Goal: Task Accomplishment & Management: Complete application form

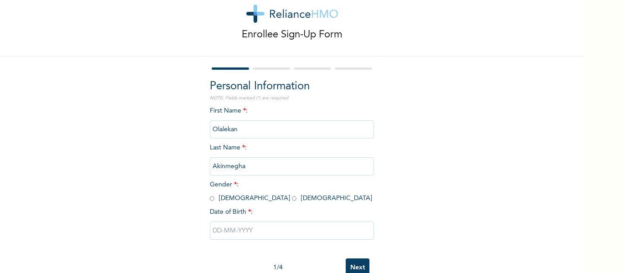
scroll to position [25, 0]
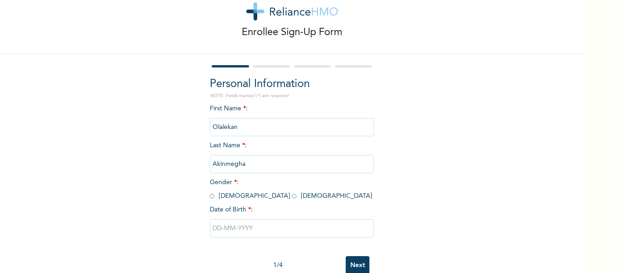
click at [210, 195] on input "radio" at bounding box center [212, 196] width 5 height 9
radio input "true"
click at [227, 232] on input "text" at bounding box center [292, 228] width 164 height 18
select select "9"
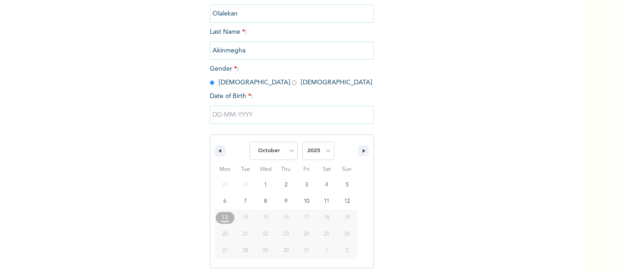
scroll to position [141, 0]
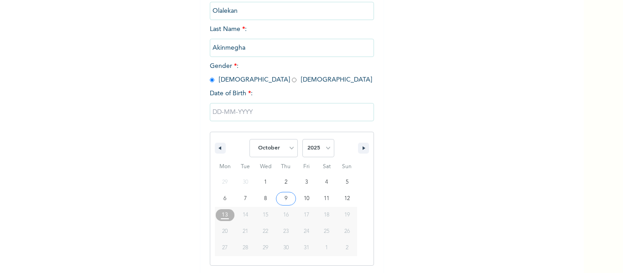
type input "[DATE]"
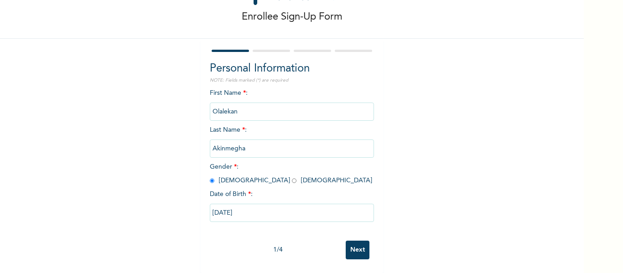
click at [223, 207] on input "[DATE]" at bounding box center [292, 213] width 164 height 18
select select "9"
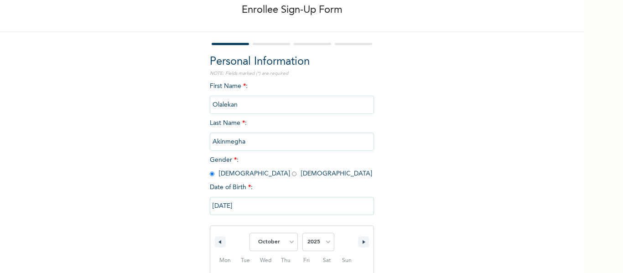
scroll to position [141, 0]
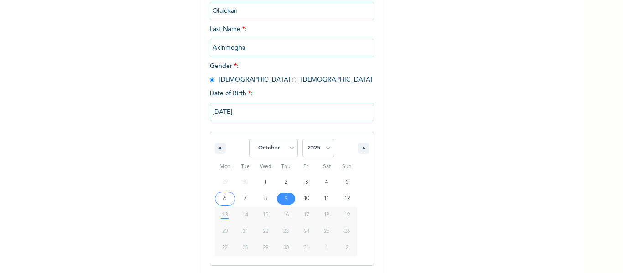
click at [224, 110] on input "[DATE]" at bounding box center [292, 112] width 164 height 18
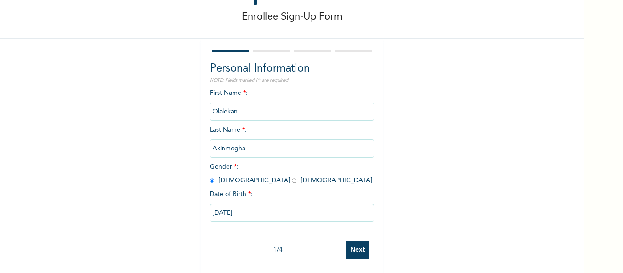
scroll to position [47, 0]
click at [225, 205] on input "[DATE]" at bounding box center [292, 213] width 164 height 18
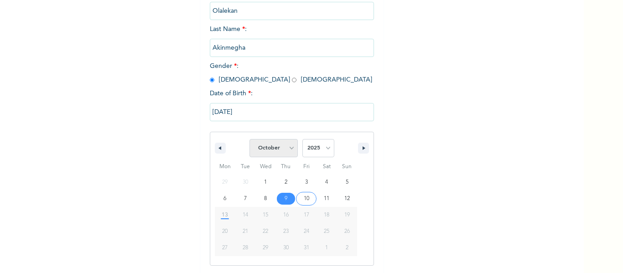
click at [287, 149] on select "January February March April May June July August September October November De…" at bounding box center [273, 148] width 48 height 18
select select "8"
click at [249, 140] on select "January February March April May June July August September October November De…" at bounding box center [273, 148] width 48 height 18
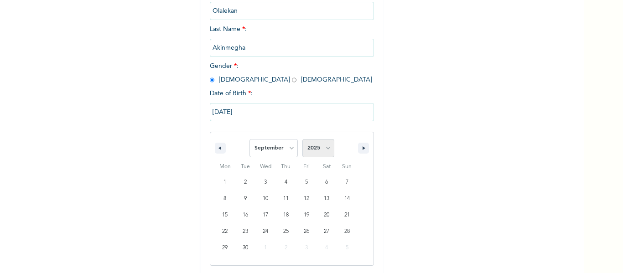
click at [324, 152] on select "2025 2024 2023 2022 2021 2020 2019 2018 2017 2016 2015 2014 2013 2012 2011 2010…" at bounding box center [318, 148] width 32 height 18
select select "1982"
click at [302, 140] on select "2025 2024 2023 2022 2021 2020 2019 2018 2017 2016 2015 2014 2013 2012 2011 2010…" at bounding box center [318, 148] width 32 height 18
type input "[DATE]"
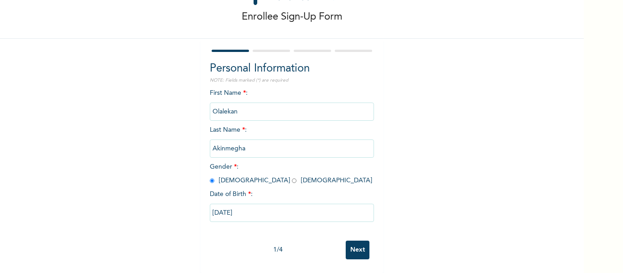
scroll to position [47, 0]
click at [360, 243] on input "Next" at bounding box center [358, 250] width 24 height 19
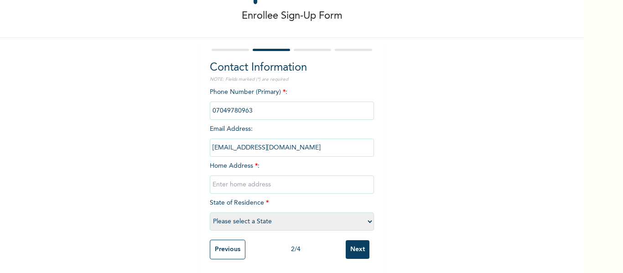
click at [235, 177] on input "text" at bounding box center [292, 185] width 164 height 18
type input "[STREET_ADDRESS][PERSON_NAME] egba"
click at [278, 216] on select "Please select a State [PERSON_NAME] (FCT) [PERSON_NAME] Ibom [GEOGRAPHIC_DATA] …" at bounding box center [292, 221] width 164 height 18
select select "25"
click at [210, 212] on select "Please select a State [PERSON_NAME] (FCT) [PERSON_NAME] Ibom [GEOGRAPHIC_DATA] …" at bounding box center [292, 221] width 164 height 18
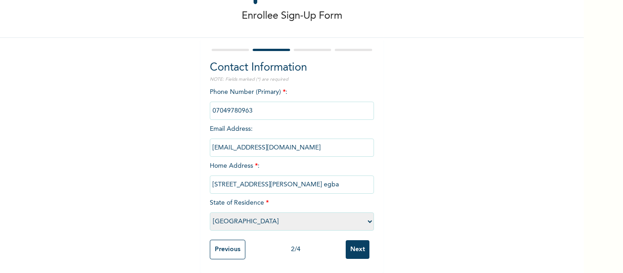
click at [352, 243] on input "Next" at bounding box center [358, 249] width 24 height 19
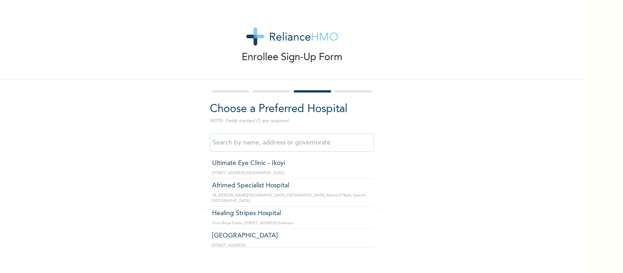
click at [267, 144] on input "text" at bounding box center [292, 143] width 164 height 18
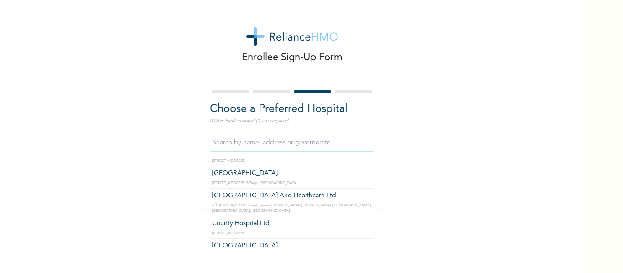
scroll to position [1179, 0]
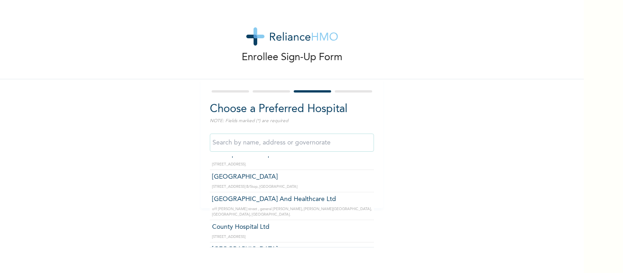
type input "County Hospital Ltd"
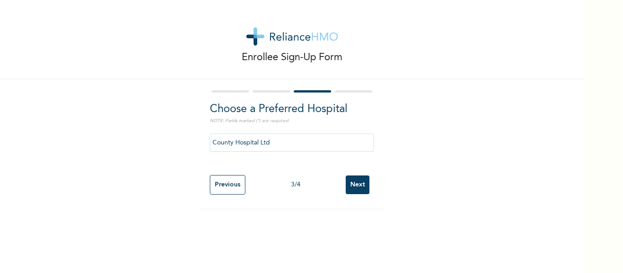
click at [350, 180] on input "Next" at bounding box center [358, 185] width 24 height 19
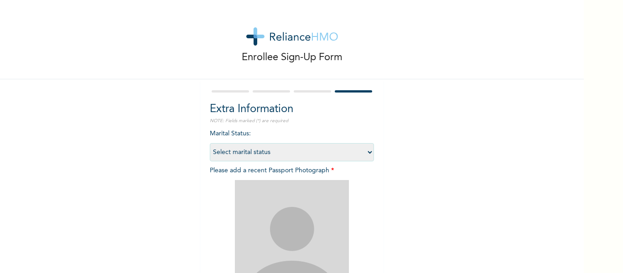
click at [367, 154] on select "Select marital status [DEMOGRAPHIC_DATA] Married [DEMOGRAPHIC_DATA] Widow/[DEMO…" at bounding box center [292, 152] width 164 height 18
select select "1"
click at [210, 143] on select "Select marital status [DEMOGRAPHIC_DATA] Married [DEMOGRAPHIC_DATA] Widow/[DEMO…" at bounding box center [292, 152] width 164 height 18
click at [289, 223] on img at bounding box center [292, 237] width 114 height 114
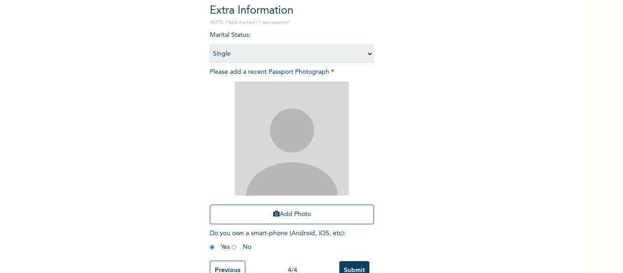
scroll to position [100, 0]
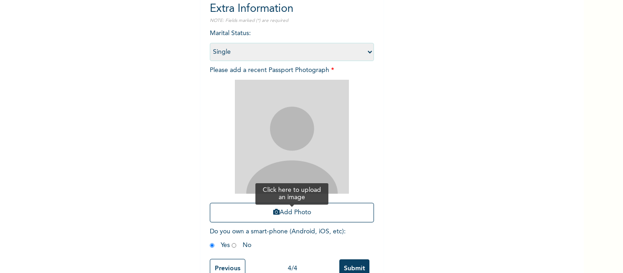
click at [292, 212] on button "Add Photo" at bounding box center [292, 213] width 164 height 20
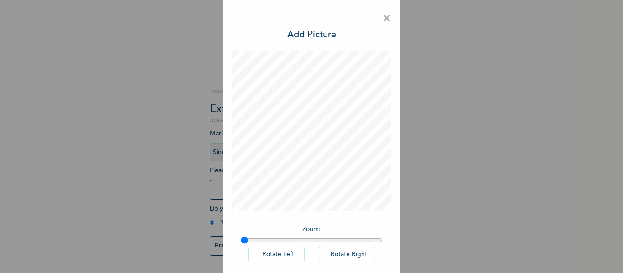
scroll to position [3, 0]
drag, startPoint x: 578, startPoint y: 136, endPoint x: 577, endPoint y: 225, distance: 88.9
click at [577, 225] on div "× Add Picture Zoom : Rotate Left Rotate Right DONE" at bounding box center [311, 136] width 623 height 273
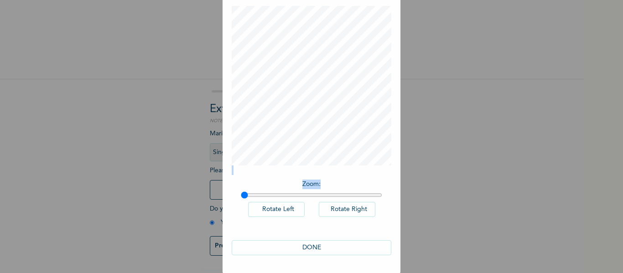
click at [330, 249] on button "DONE" at bounding box center [312, 247] width 160 height 15
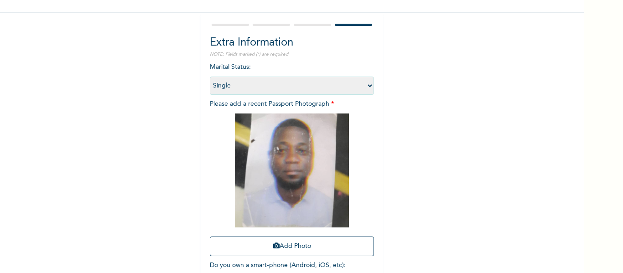
scroll to position [126, 0]
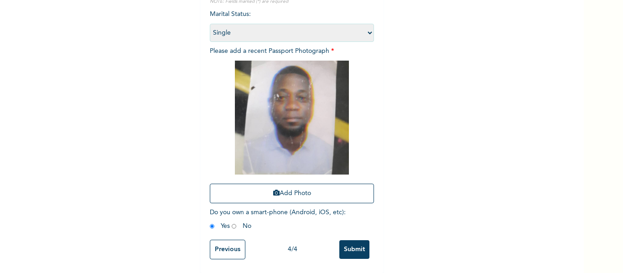
click at [350, 241] on input "Submit" at bounding box center [354, 249] width 30 height 19
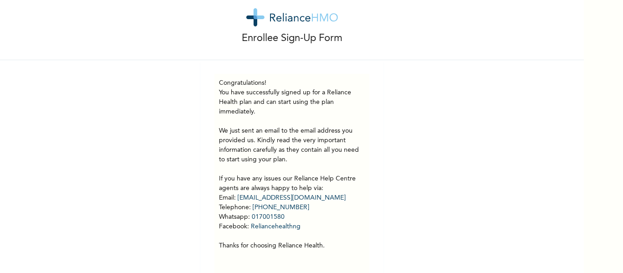
scroll to position [41, 0]
